Goal: Entertainment & Leisure: Consume media (video, audio)

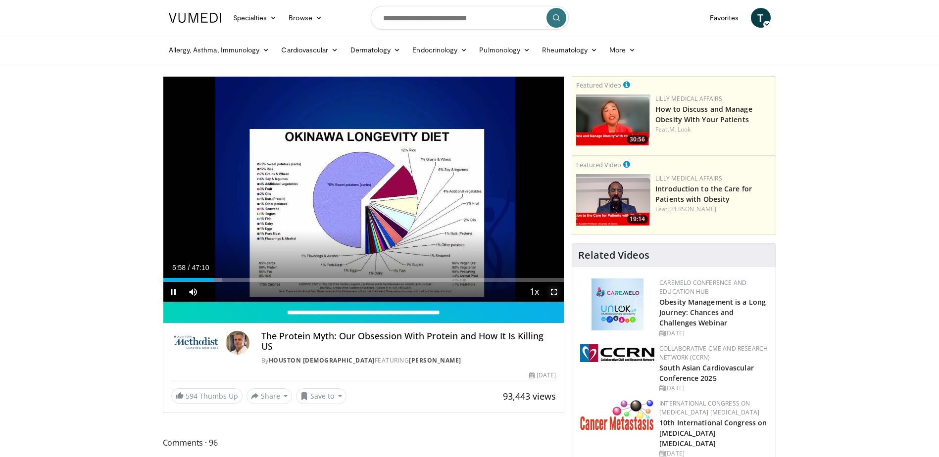
click at [552, 291] on span "Video Player" at bounding box center [554, 292] width 20 height 20
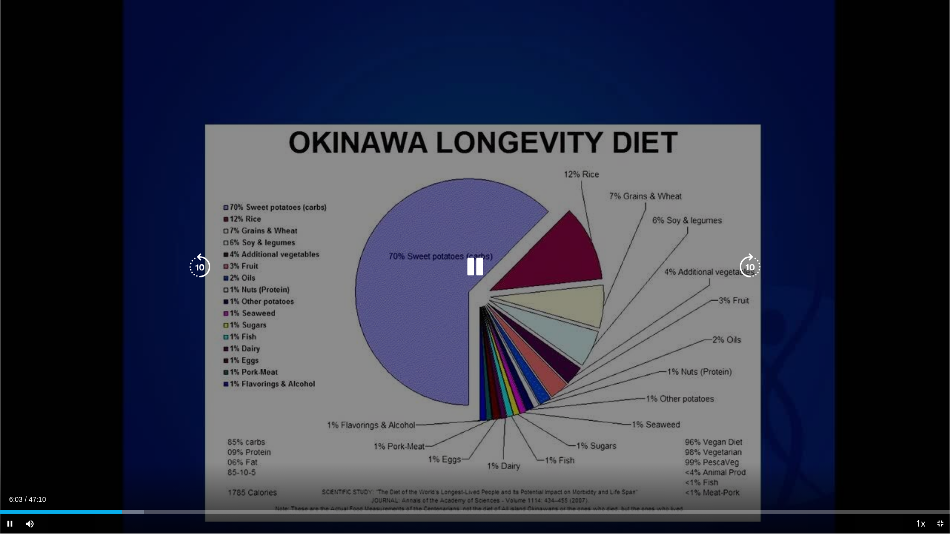
click at [208, 276] on icon "Video Player" at bounding box center [200, 267] width 28 height 28
drag, startPoint x: 453, startPoint y: 136, endPoint x: 456, endPoint y: 144, distance: 8.3
click at [453, 136] on div "10 seconds Tap to unmute" at bounding box center [475, 267] width 950 height 534
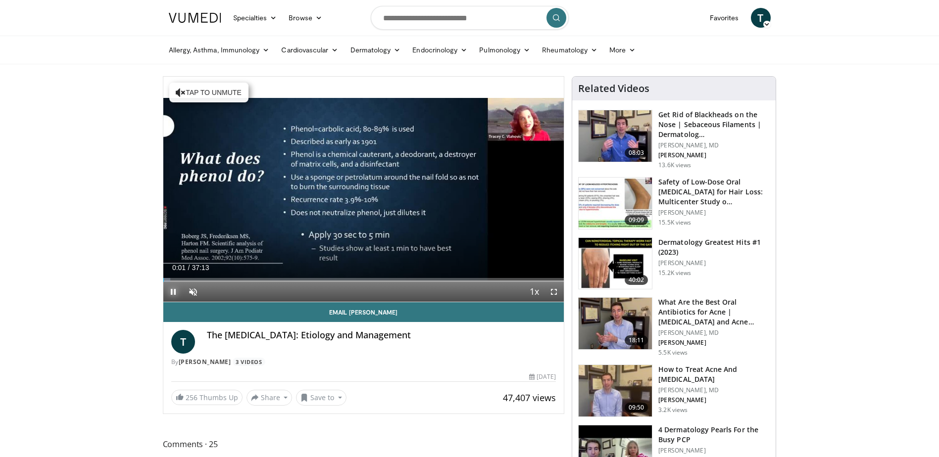
click at [176, 291] on span "Video Player" at bounding box center [173, 292] width 20 height 20
